Goal: Task Accomplishment & Management: Manage account settings

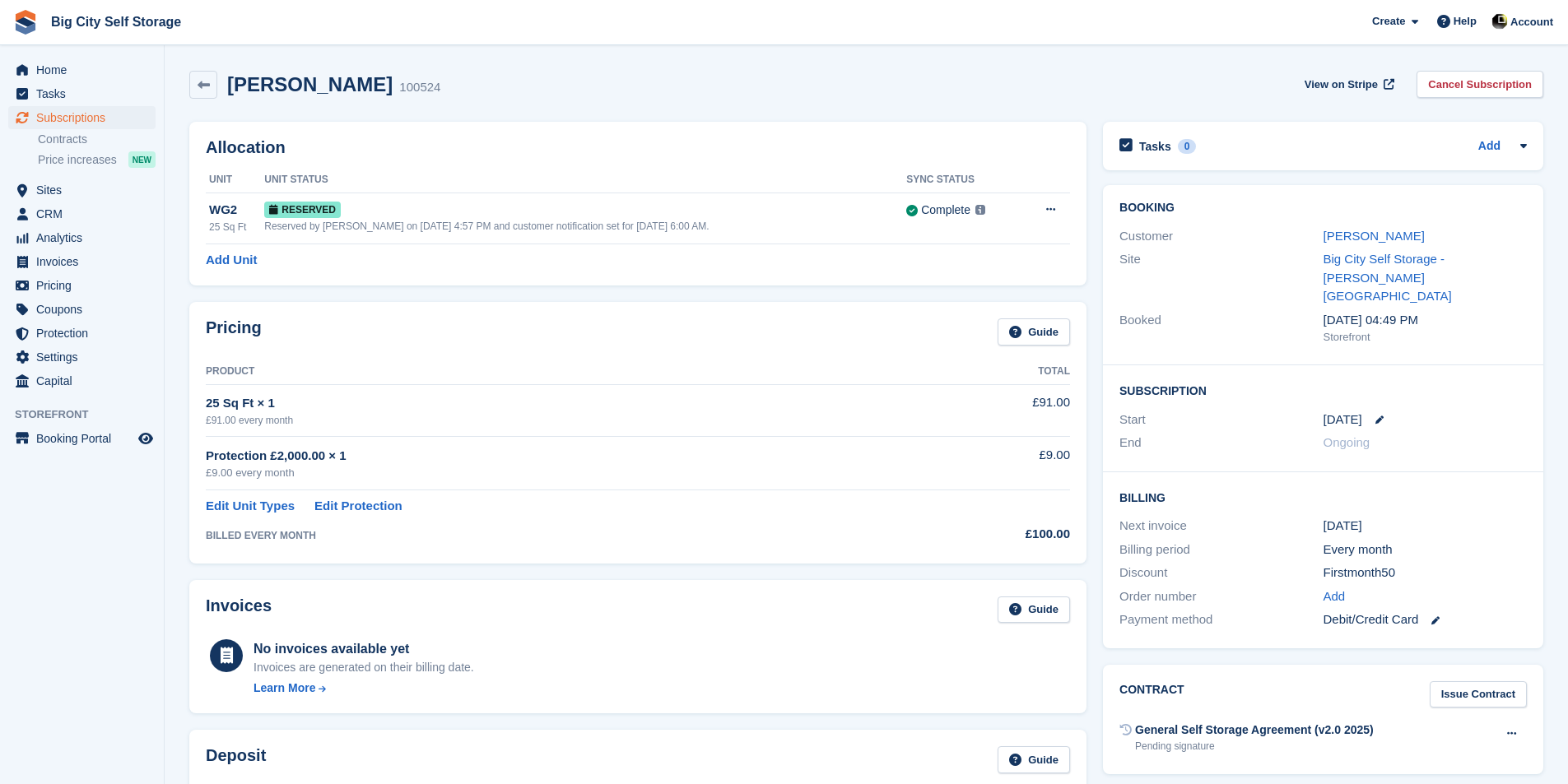
click at [663, 111] on div "Roisin Floyd 100524 View on Stripe Cancel Subscription" at bounding box center [866, 88] width 1371 height 51
click at [71, 68] on span "Home" at bounding box center [85, 70] width 99 height 23
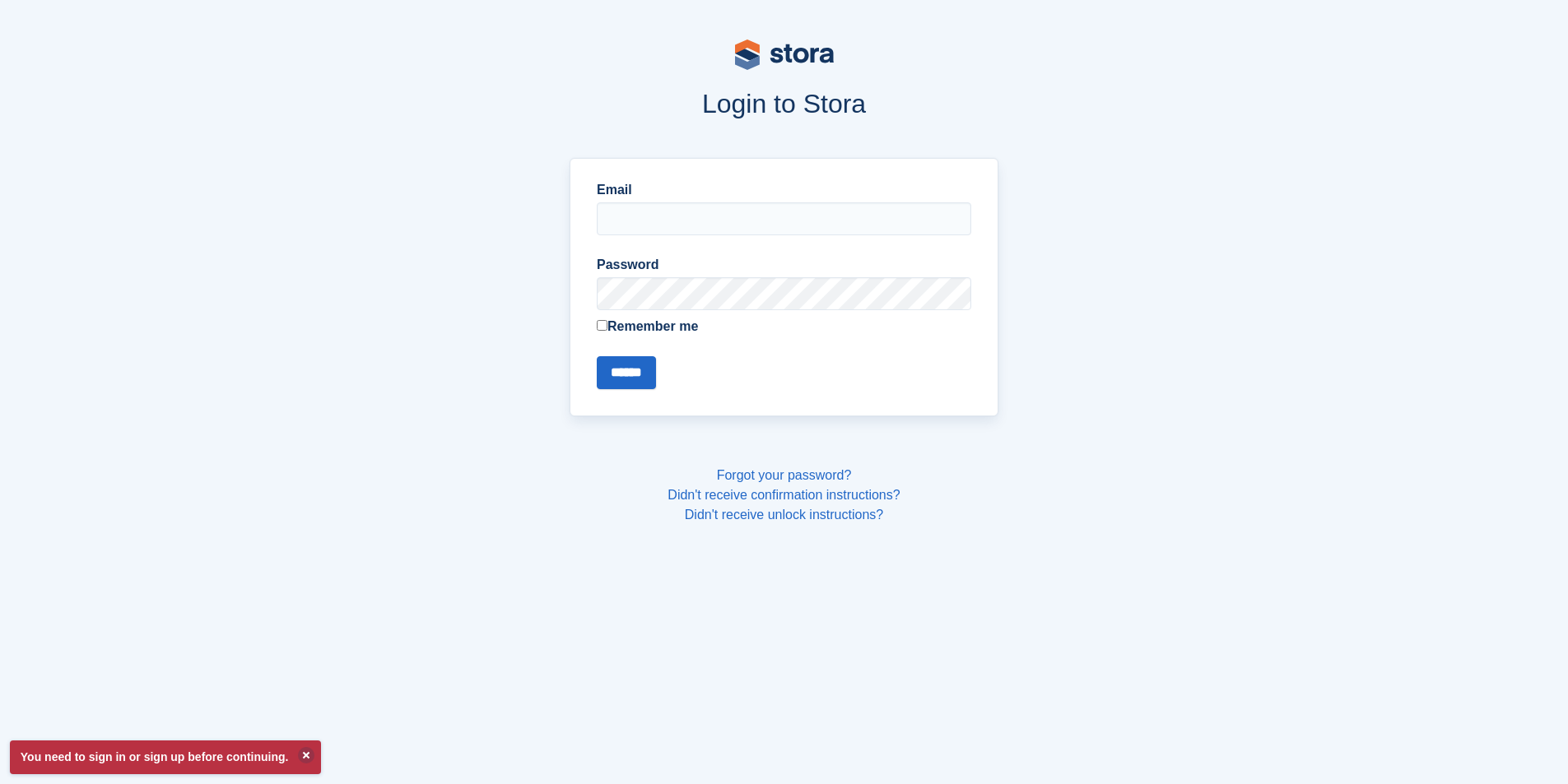
type input "**********"
click at [643, 397] on div "**********" at bounding box center [784, 287] width 429 height 258
click at [648, 373] on input "******" at bounding box center [626, 373] width 59 height 33
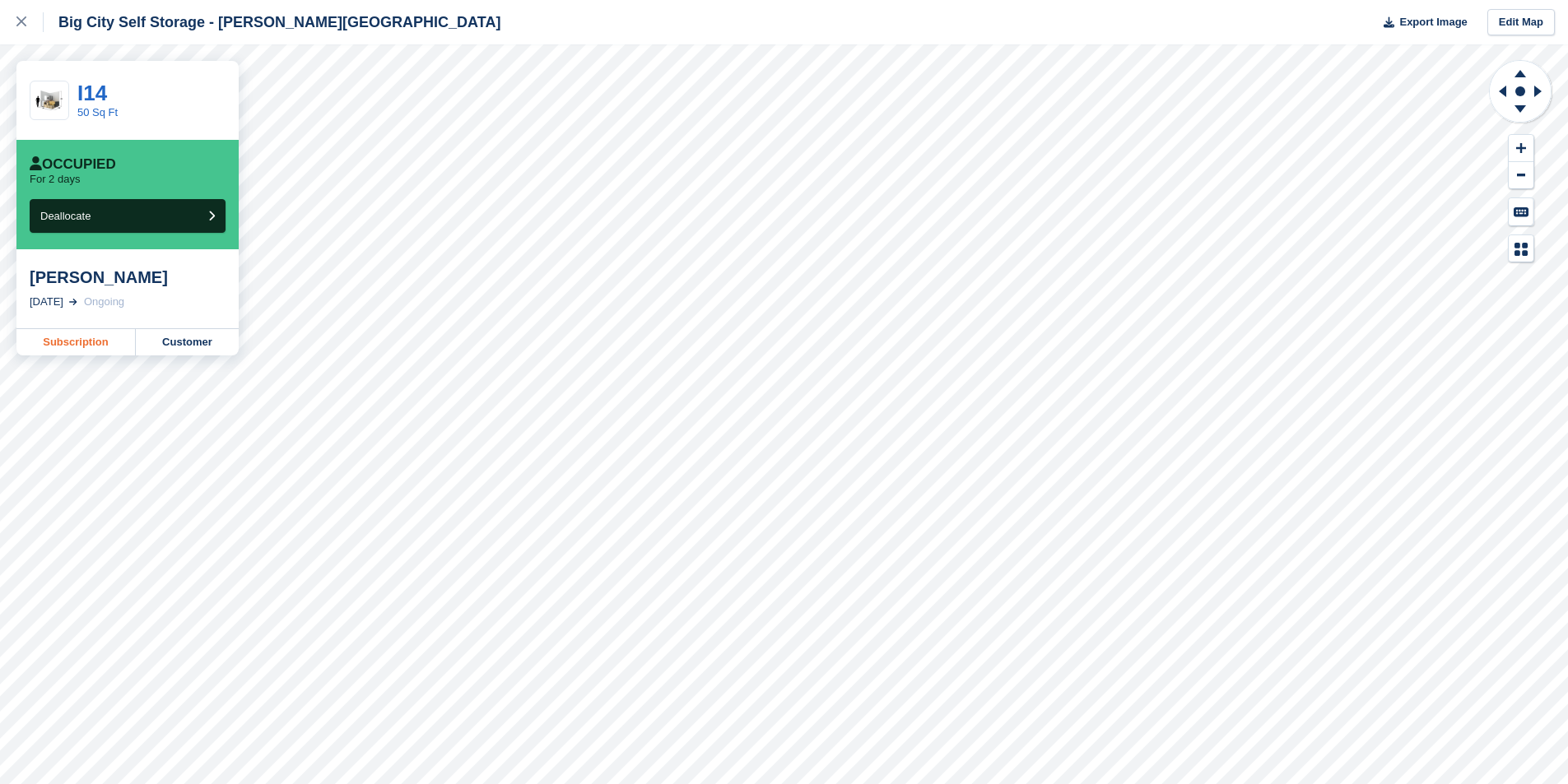
click at [72, 347] on link "Subscription" at bounding box center [76, 342] width 120 height 27
click at [96, 350] on link "Subscription" at bounding box center [76, 342] width 120 height 27
click at [12, 28] on link at bounding box center [22, 22] width 44 height 45
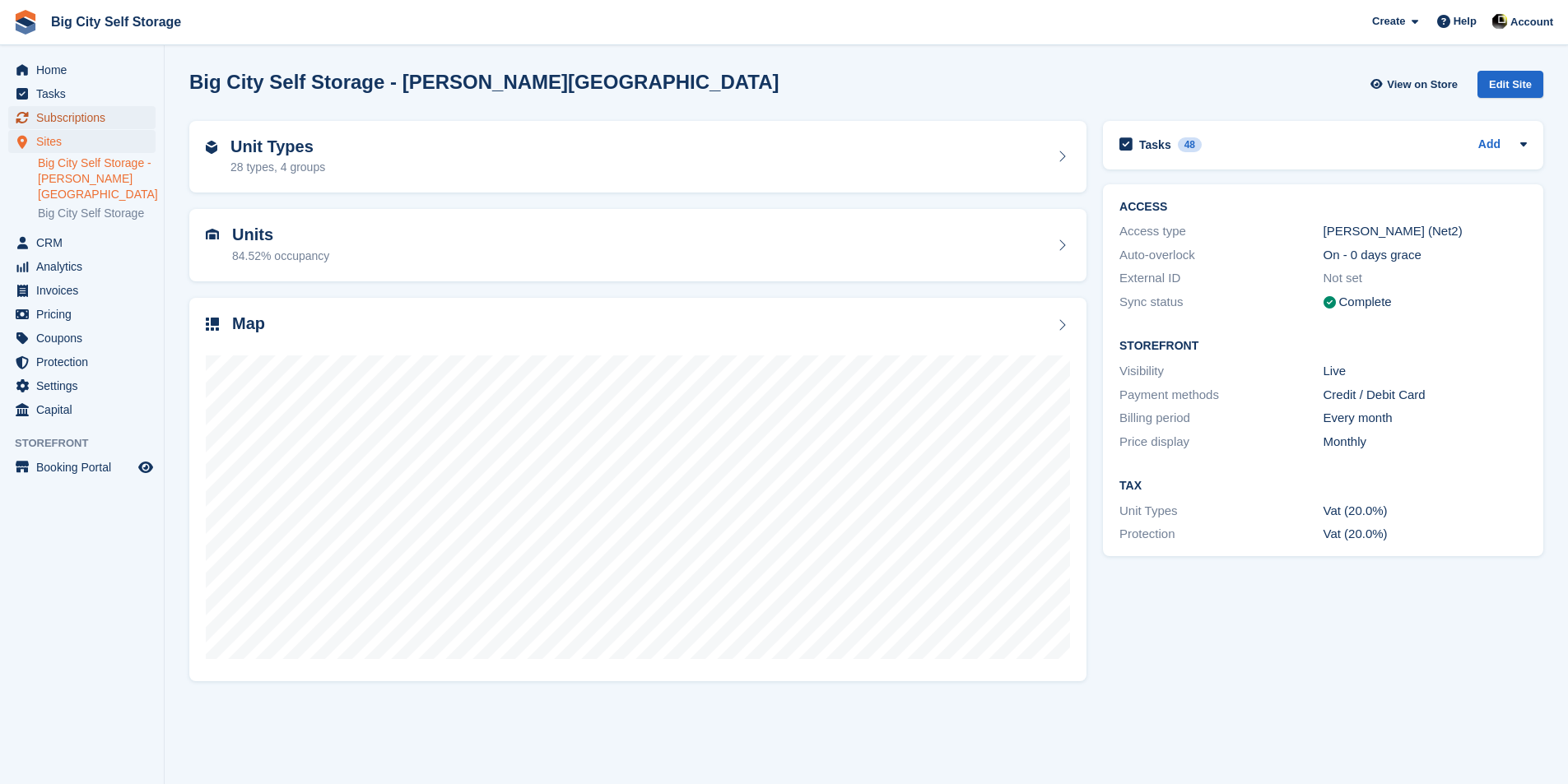
click at [102, 120] on span "Subscriptions" at bounding box center [85, 117] width 99 height 23
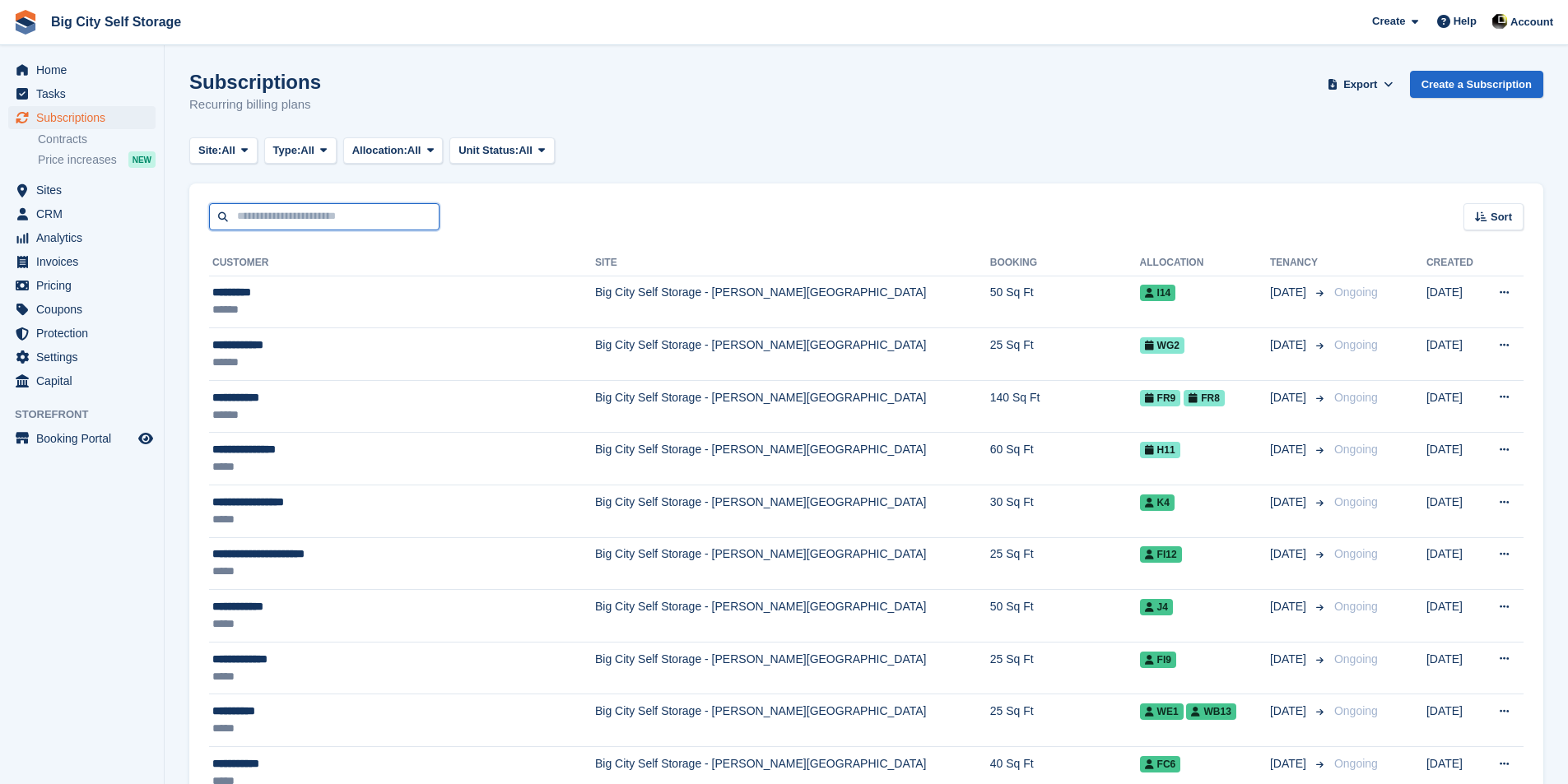
click at [325, 215] on input "text" at bounding box center [325, 217] width 231 height 28
drag, startPoint x: 49, startPoint y: 69, endPoint x: 67, endPoint y: 71, distance: 18.1
click at [49, 69] on span "Home" at bounding box center [85, 70] width 99 height 23
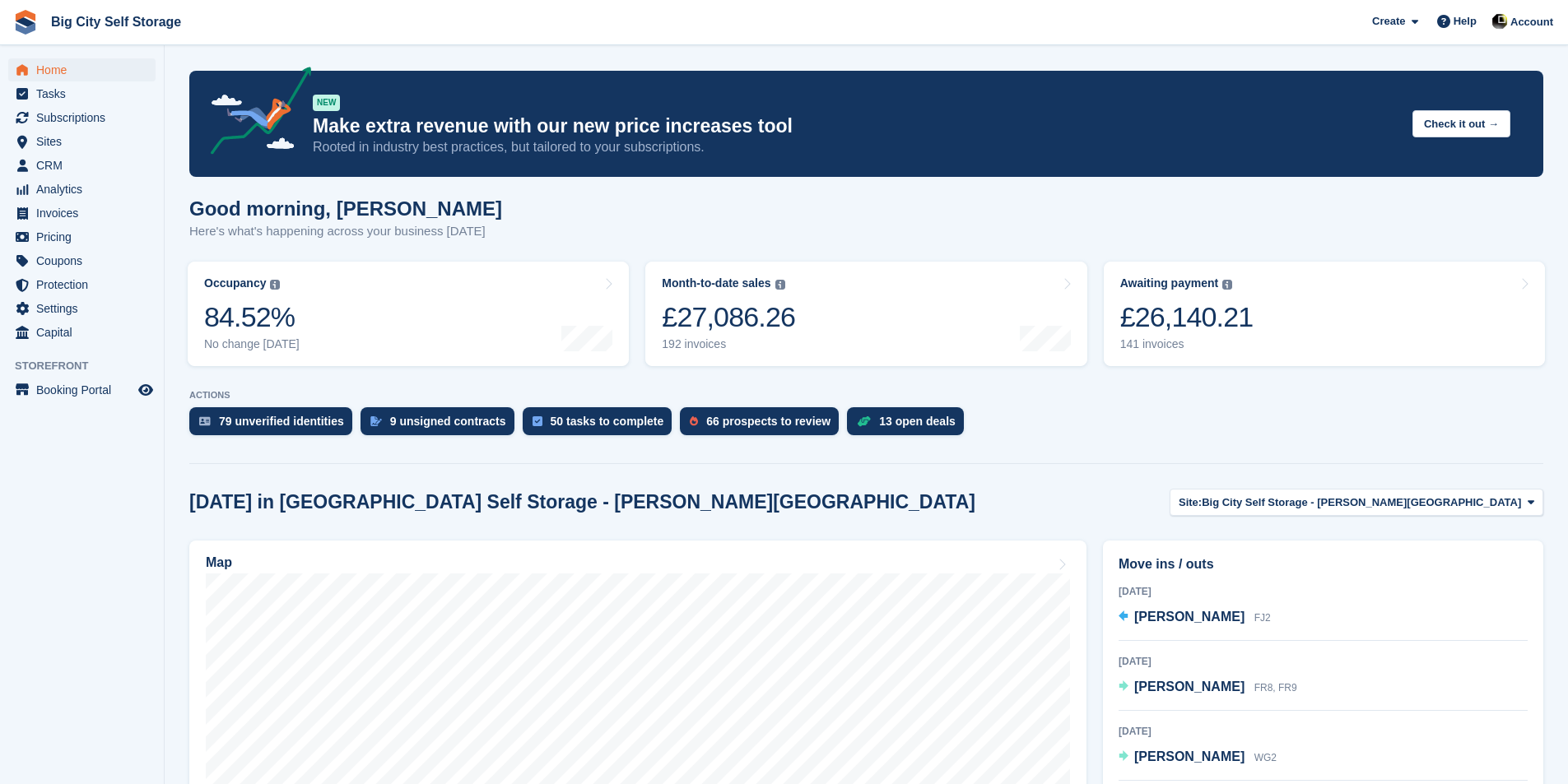
scroll to position [411, 0]
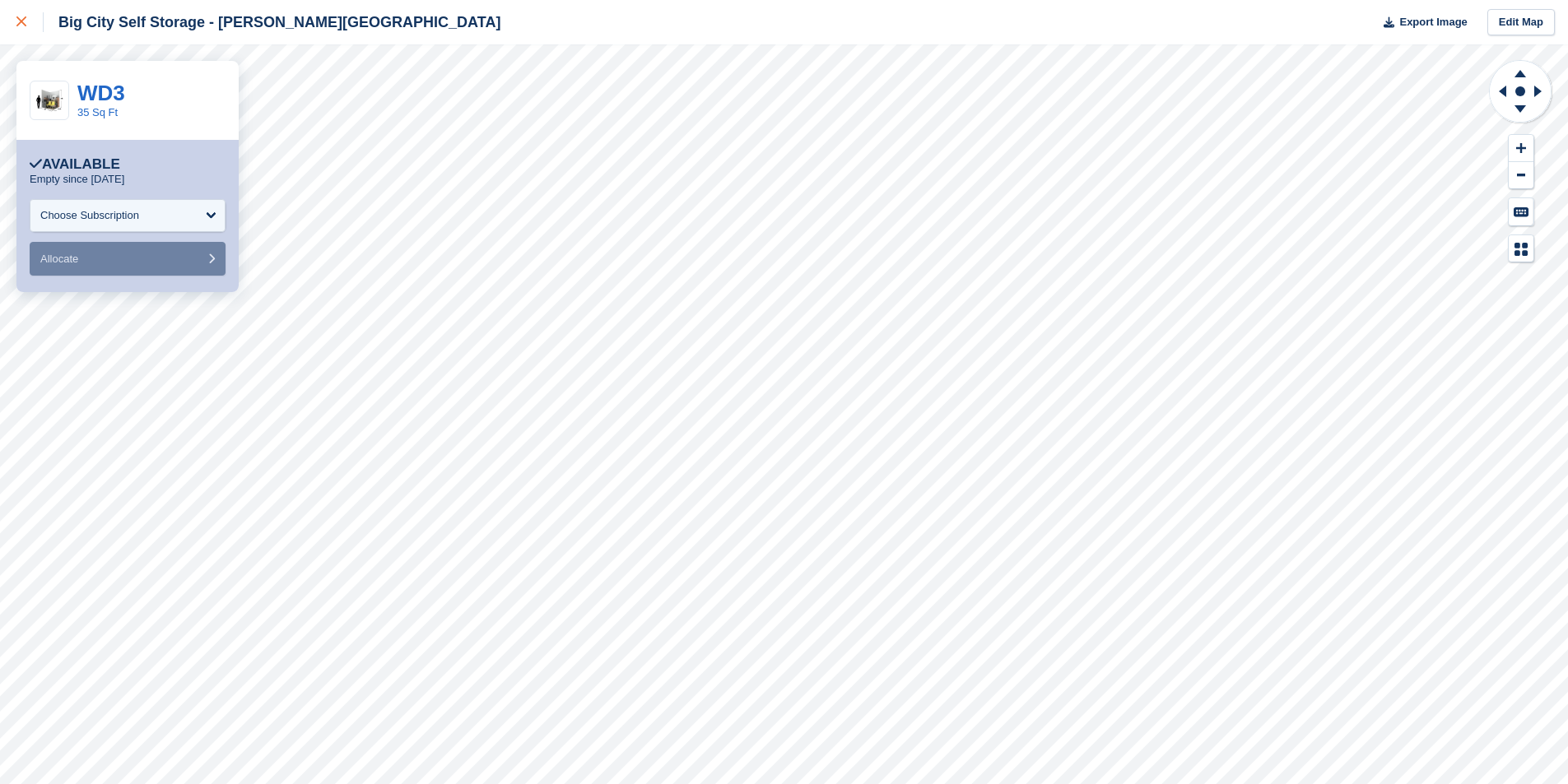
click at [28, 20] on div at bounding box center [30, 22] width 28 height 20
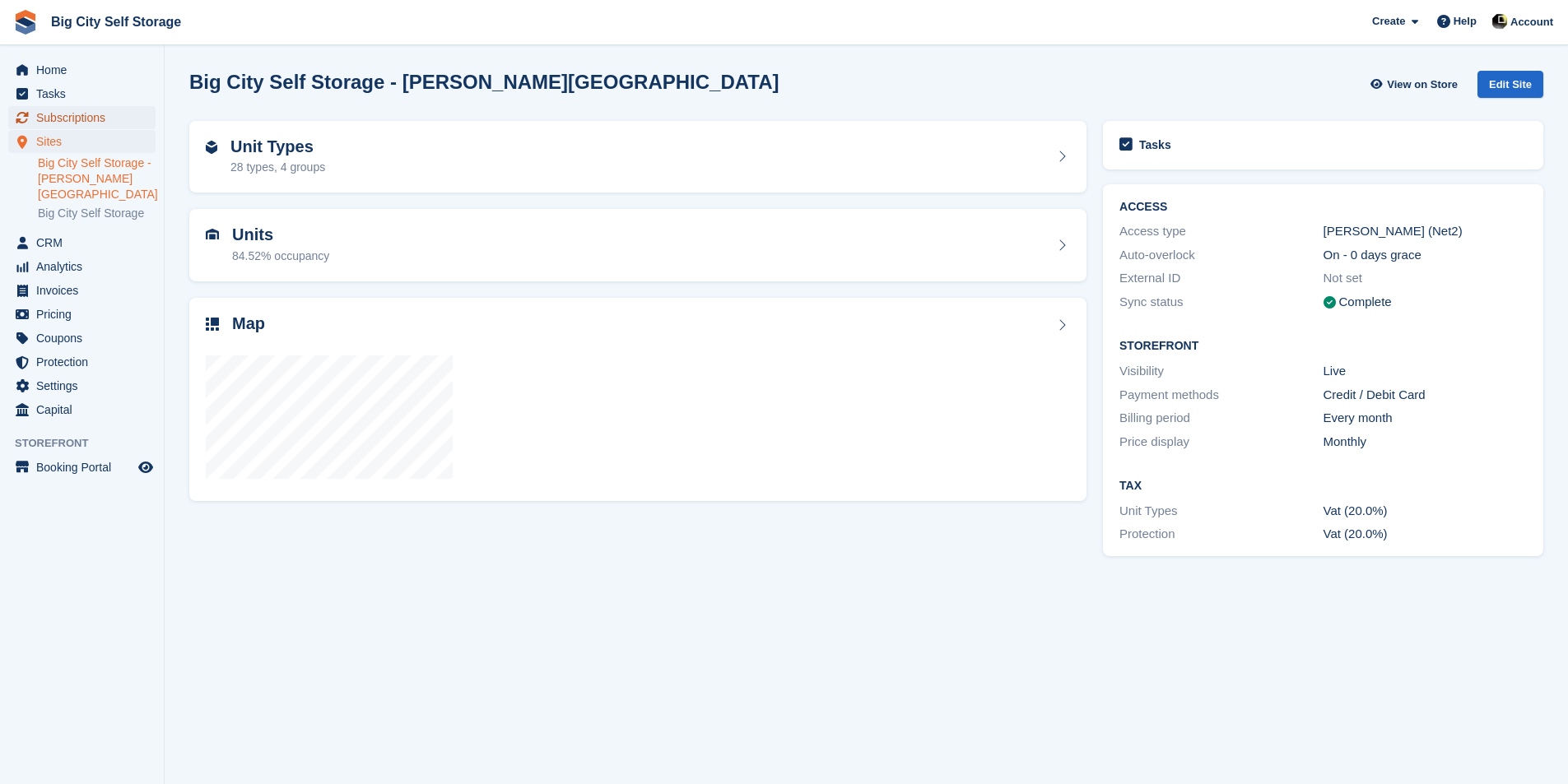
click at [69, 119] on span "Subscriptions" at bounding box center [85, 117] width 99 height 23
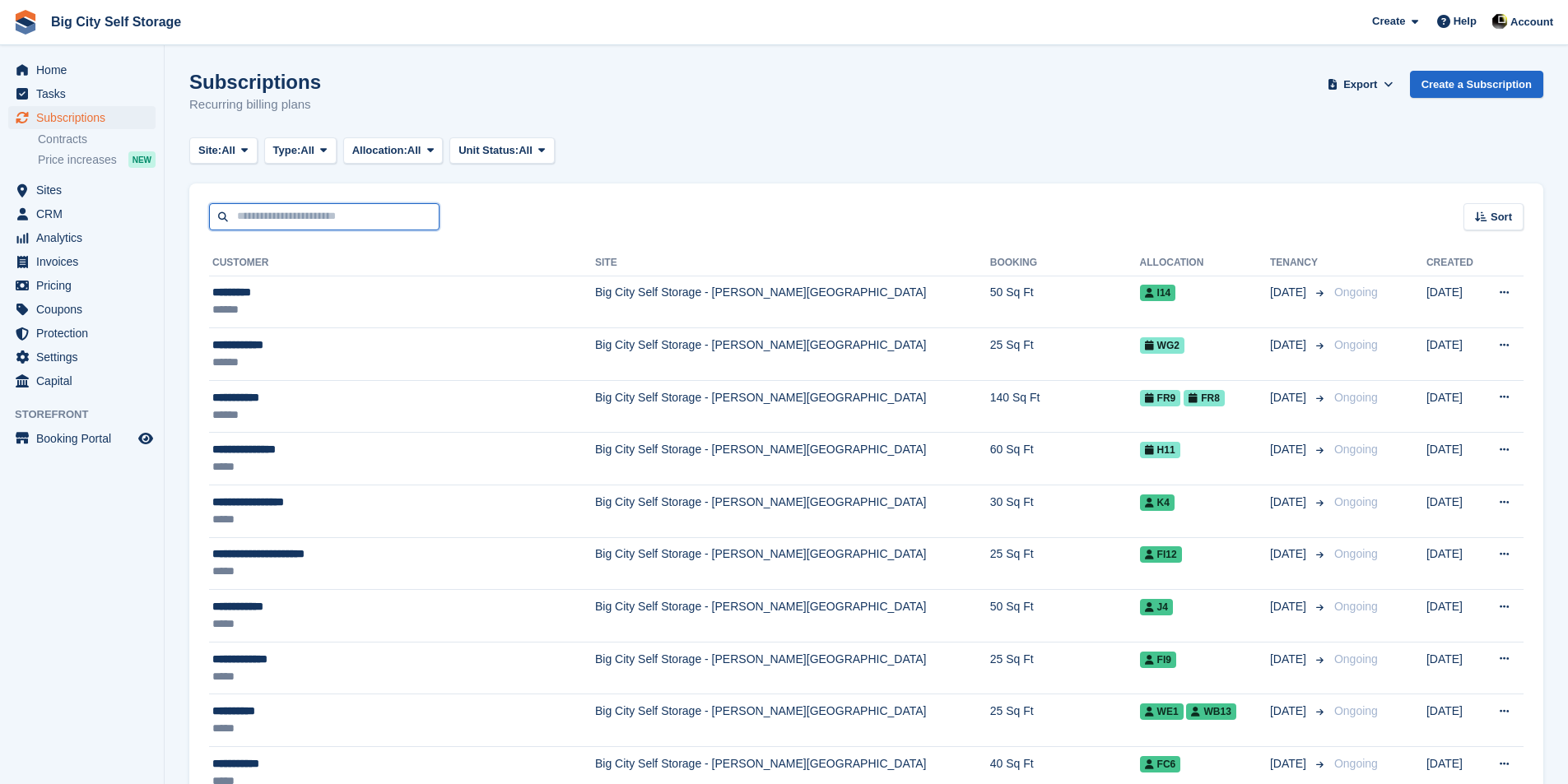
click at [295, 215] on input "text" at bounding box center [325, 217] width 231 height 28
click at [288, 215] on input "text" at bounding box center [325, 217] width 231 height 28
click at [278, 214] on input "text" at bounding box center [325, 217] width 231 height 28
click at [103, 69] on span "Home" at bounding box center [85, 70] width 99 height 23
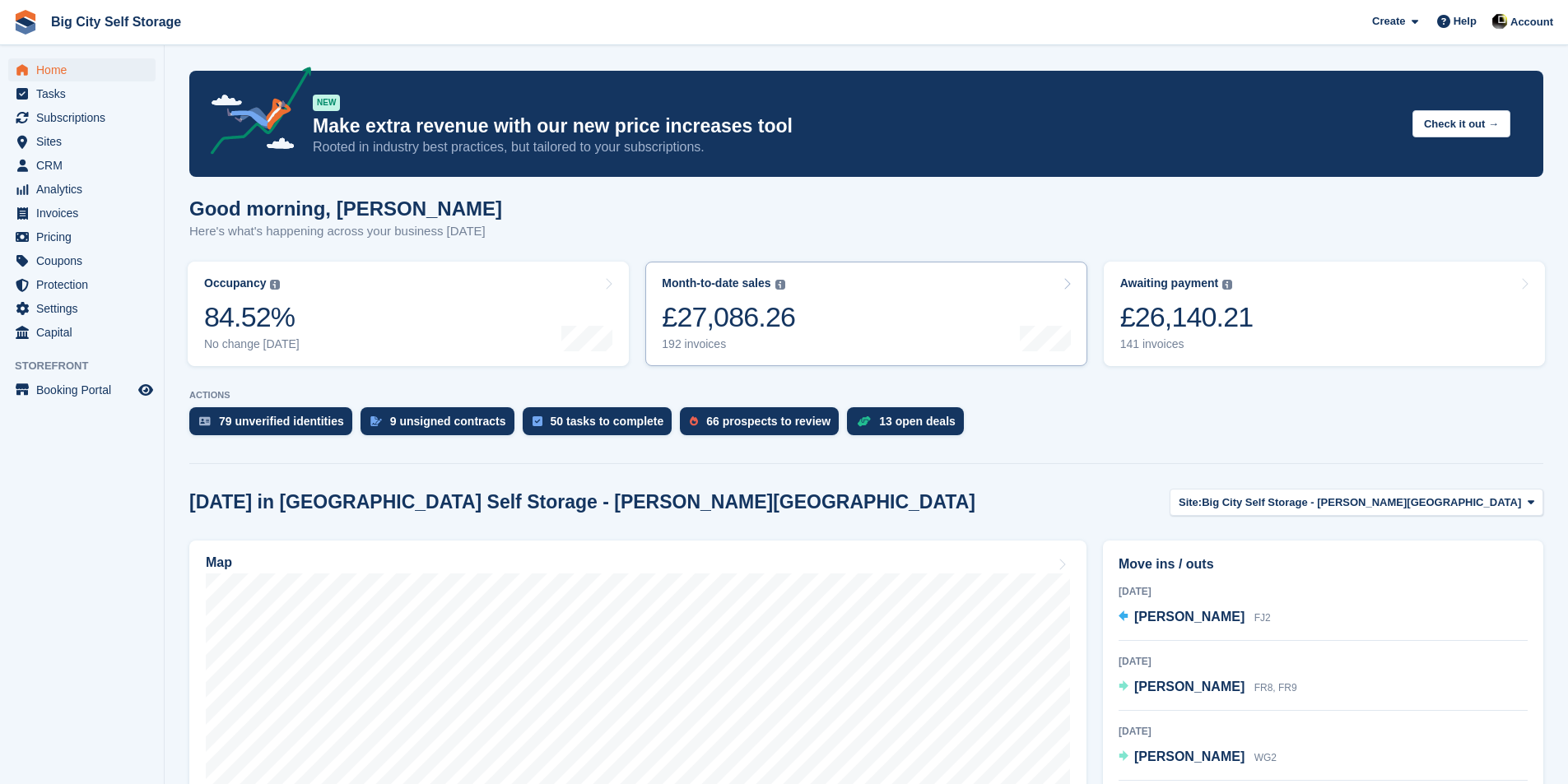
scroll to position [411, 0]
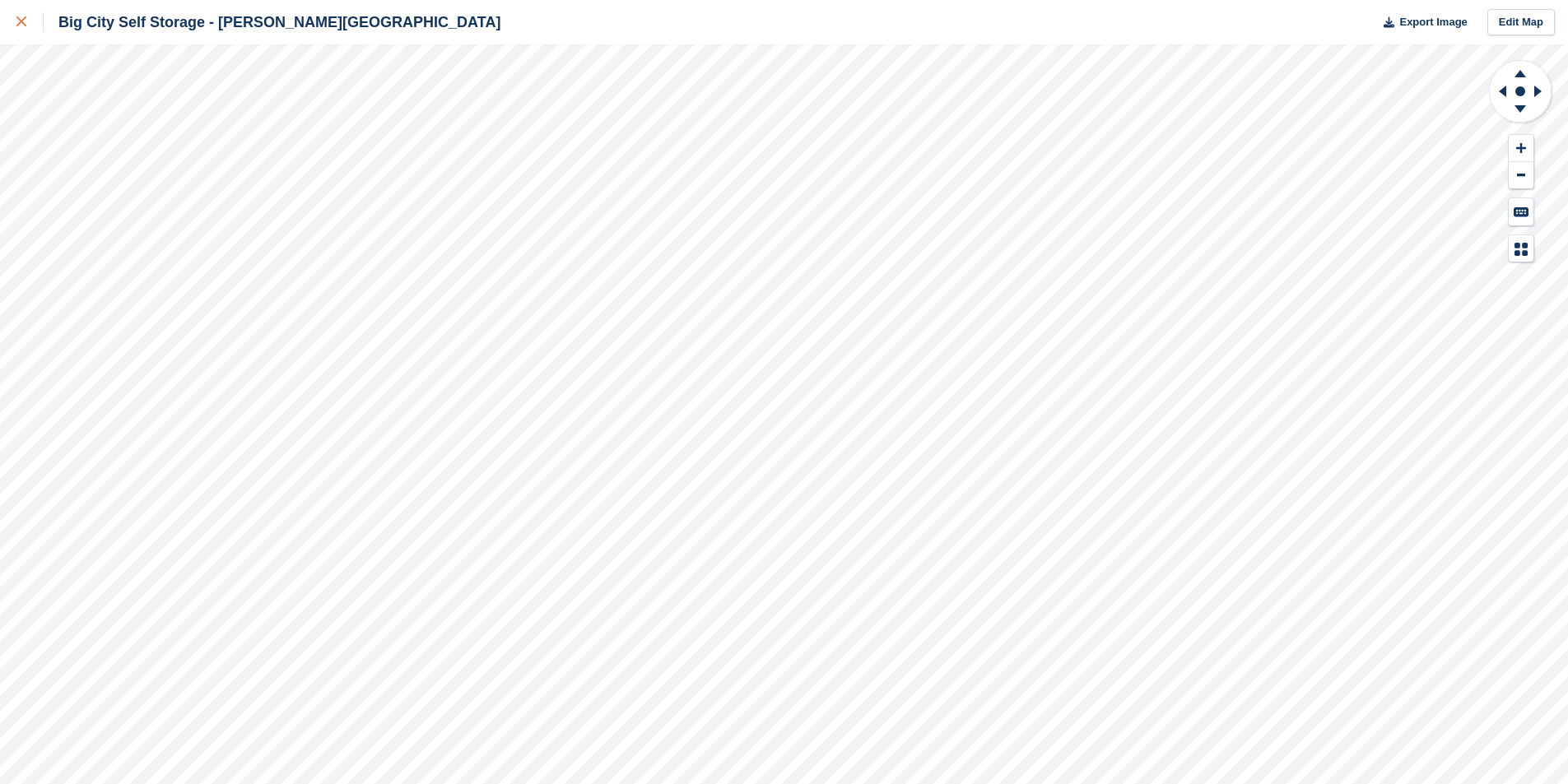
click at [16, 15] on div at bounding box center [30, 22] width 28 height 20
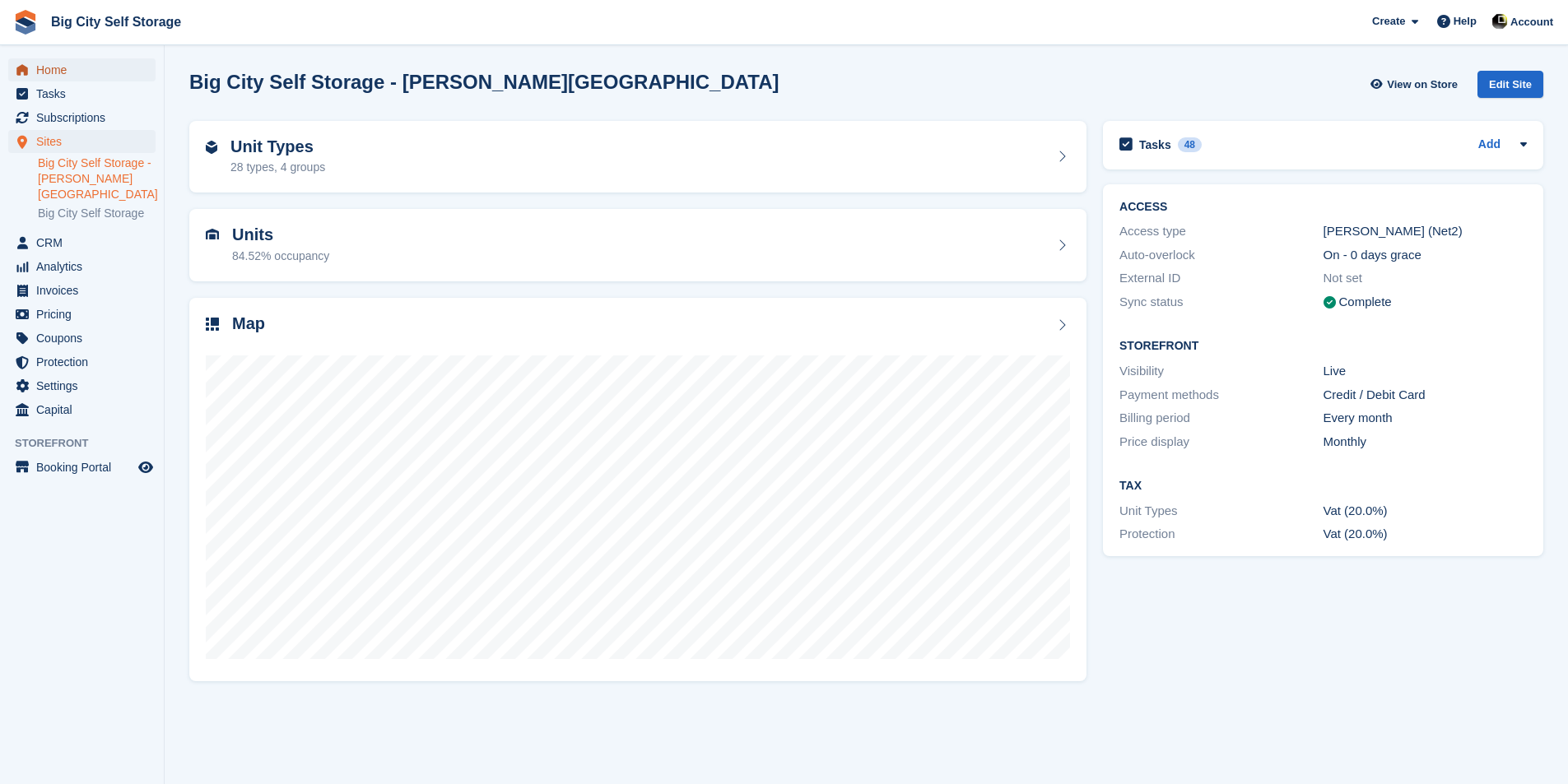
click at [89, 66] on span "Home" at bounding box center [85, 70] width 99 height 23
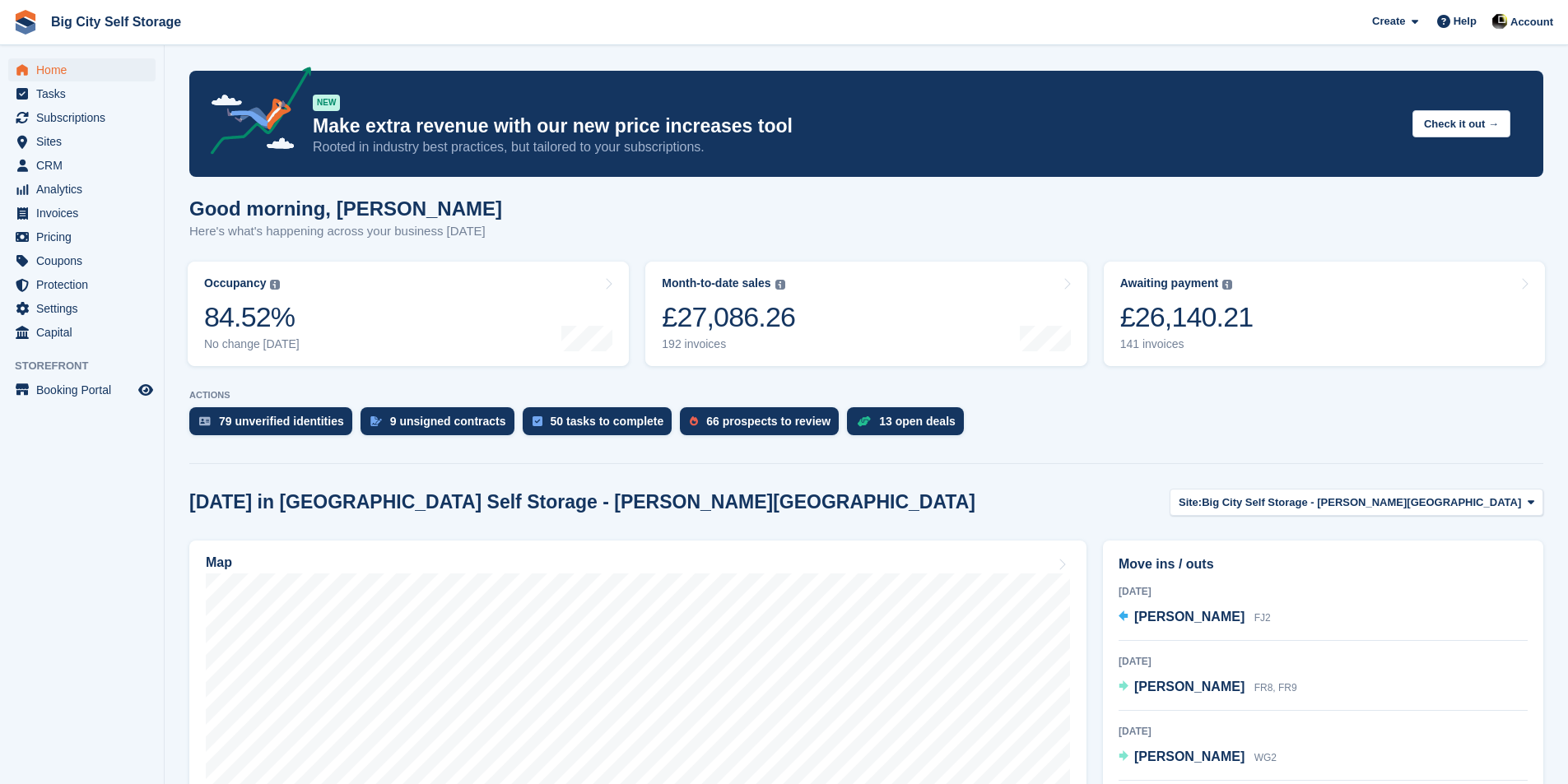
scroll to position [823, 0]
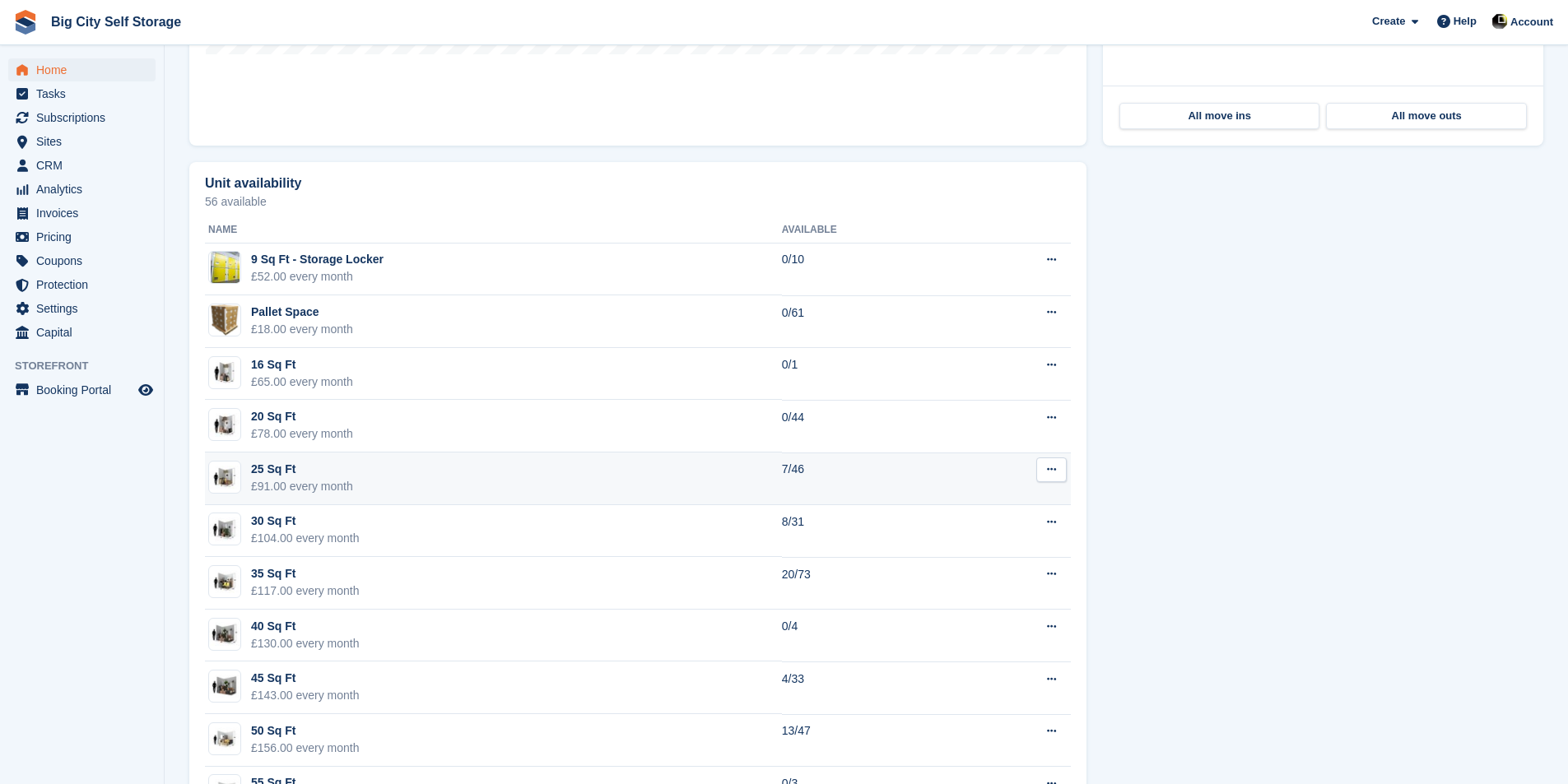
click at [460, 483] on td "25 Sq Ft £91.00 every month" at bounding box center [493, 478] width 577 height 52
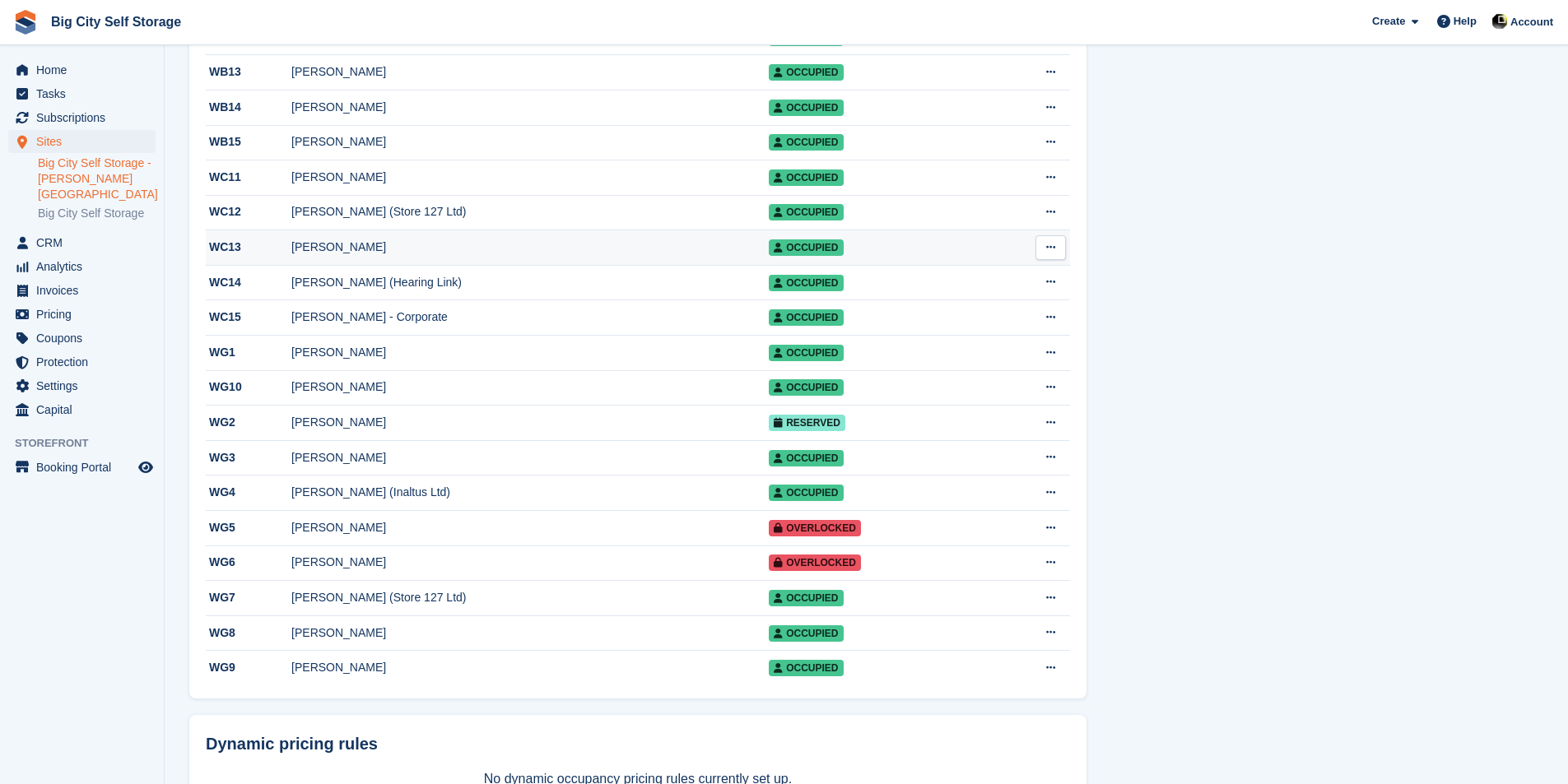
scroll to position [1336, 0]
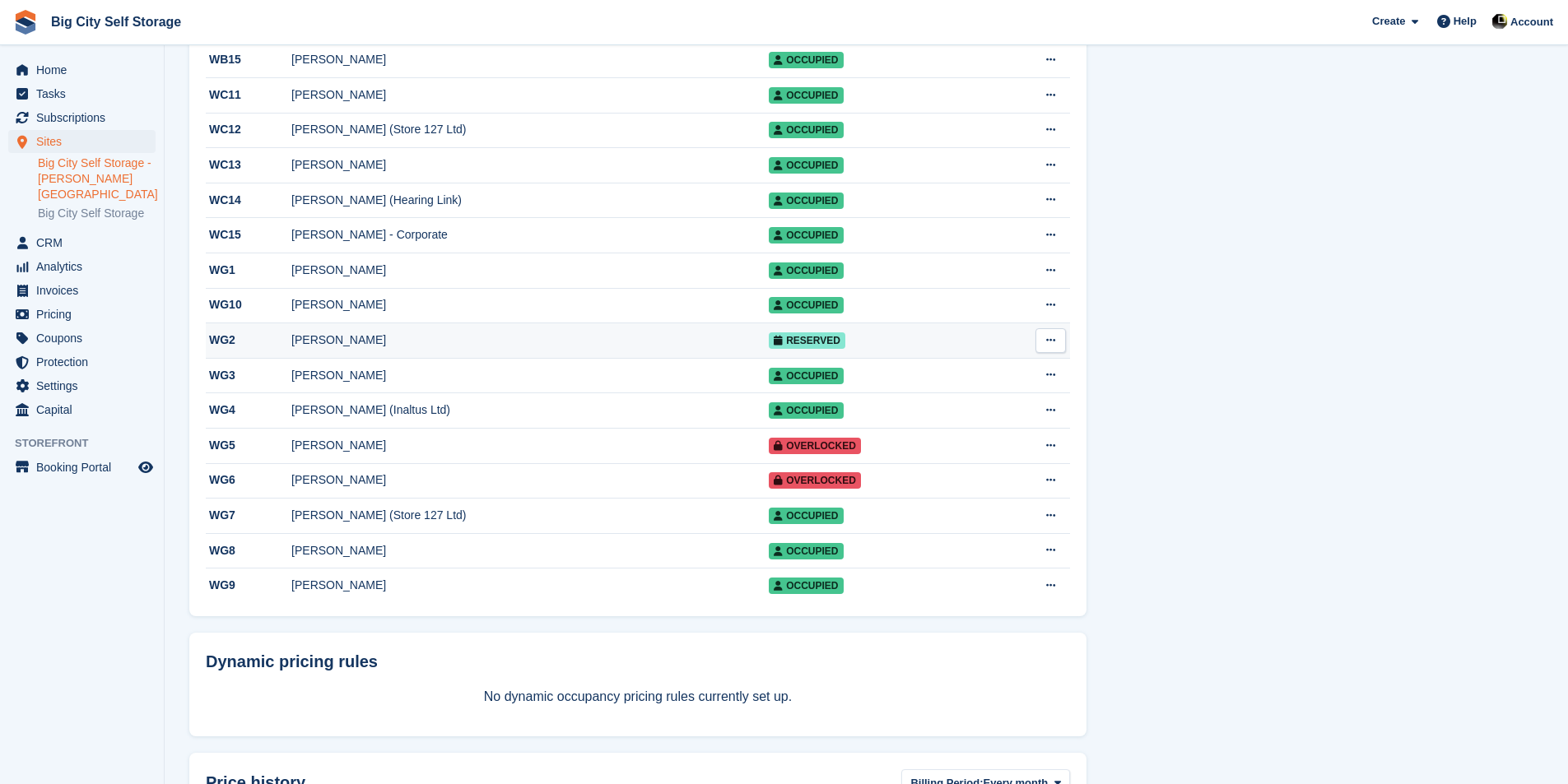
click at [518, 349] on div "[PERSON_NAME]" at bounding box center [530, 340] width 477 height 17
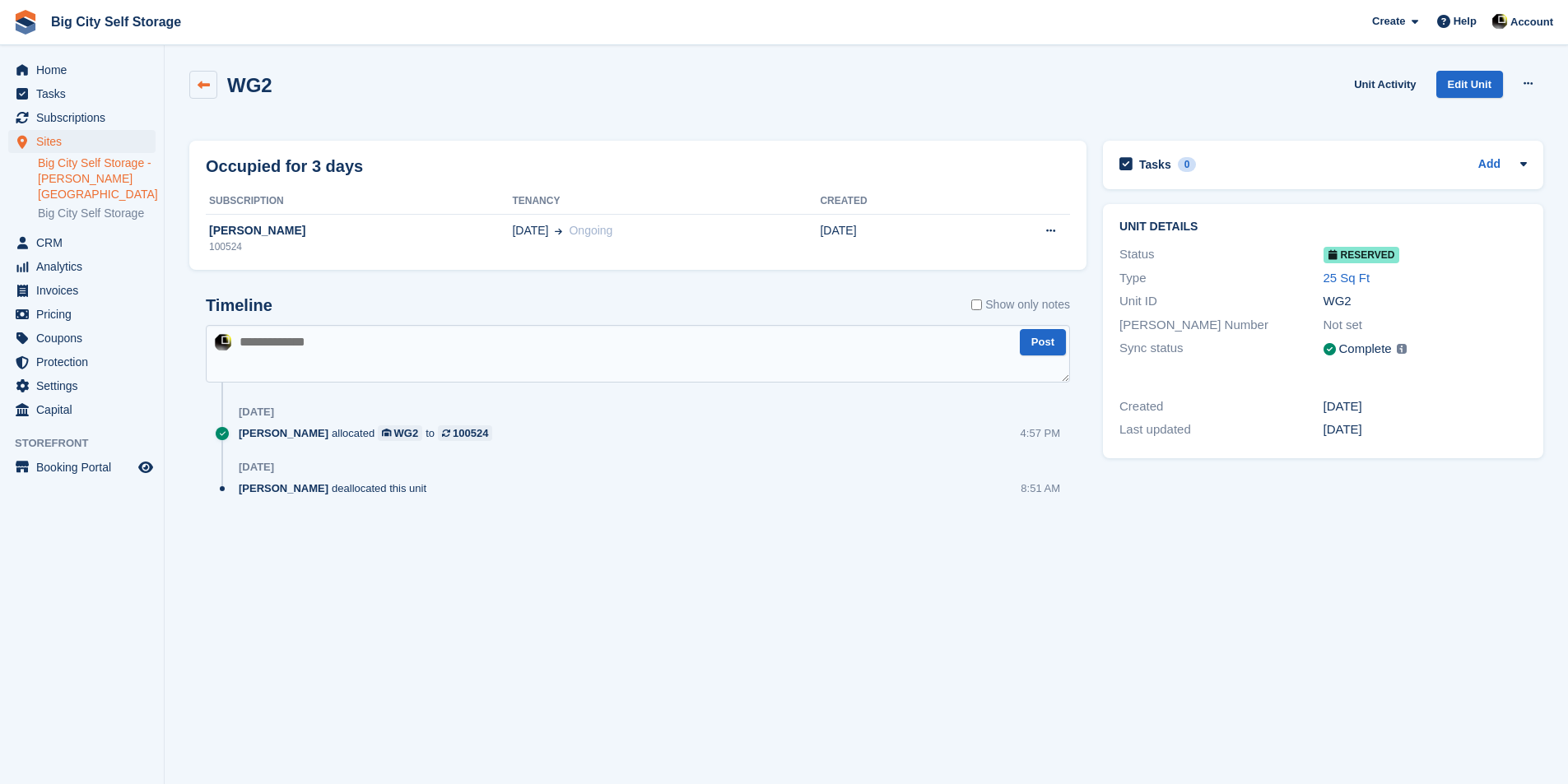
click at [209, 85] on icon at bounding box center [203, 85] width 12 height 12
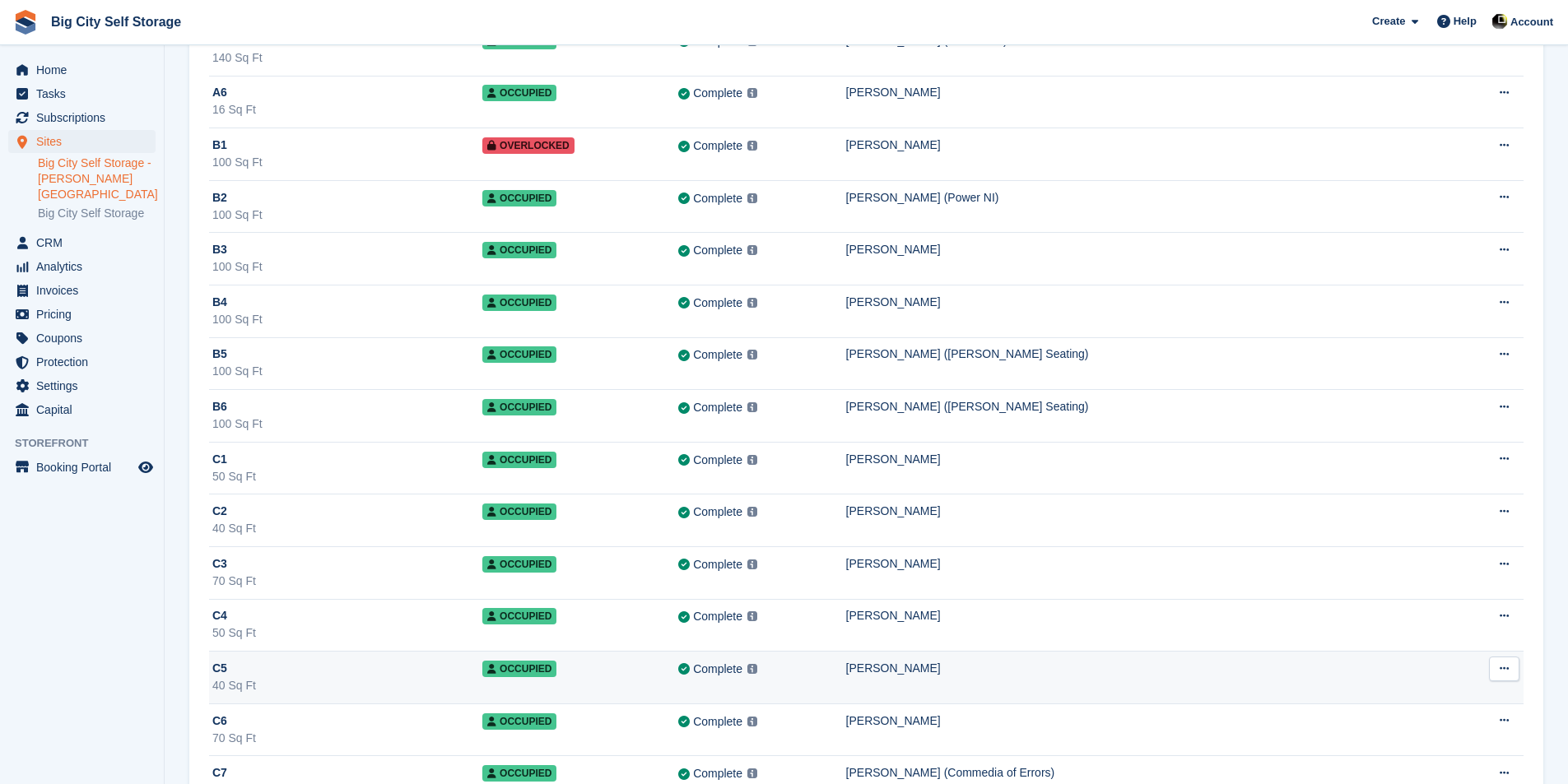
scroll to position [576, 0]
